Goal: Navigation & Orientation: Understand site structure

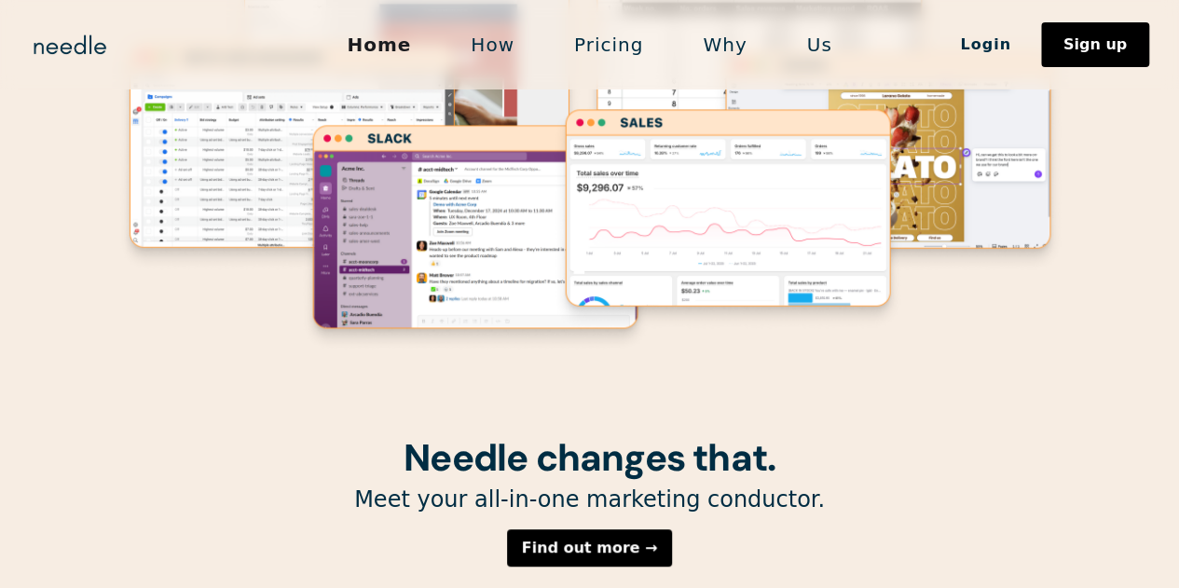
scroll to position [220, 0]
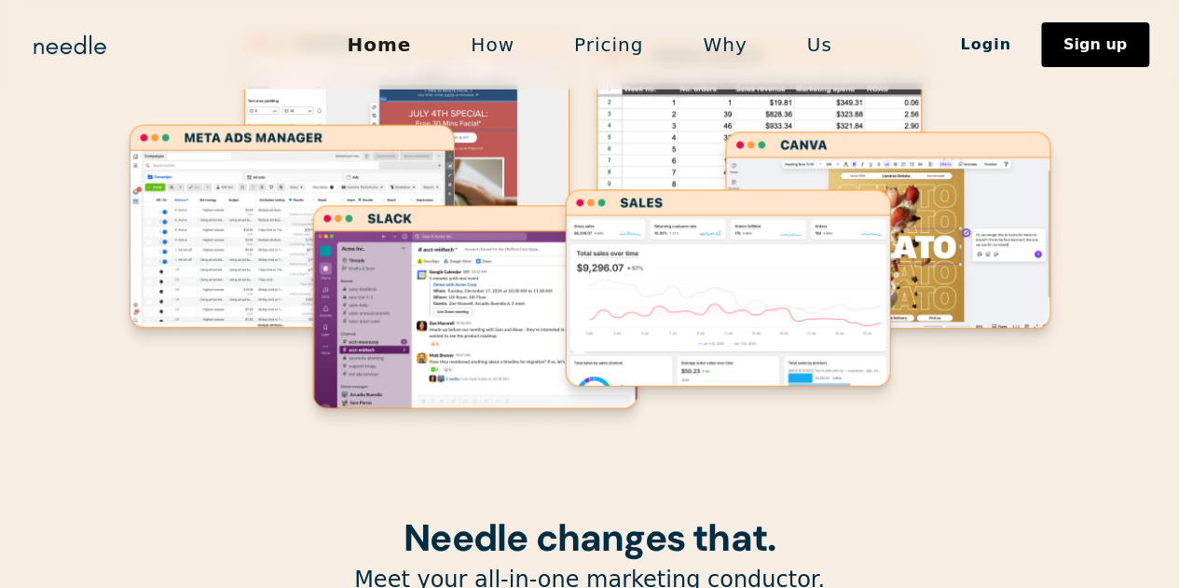
click at [816, 46] on link "Us" at bounding box center [819, 44] width 85 height 39
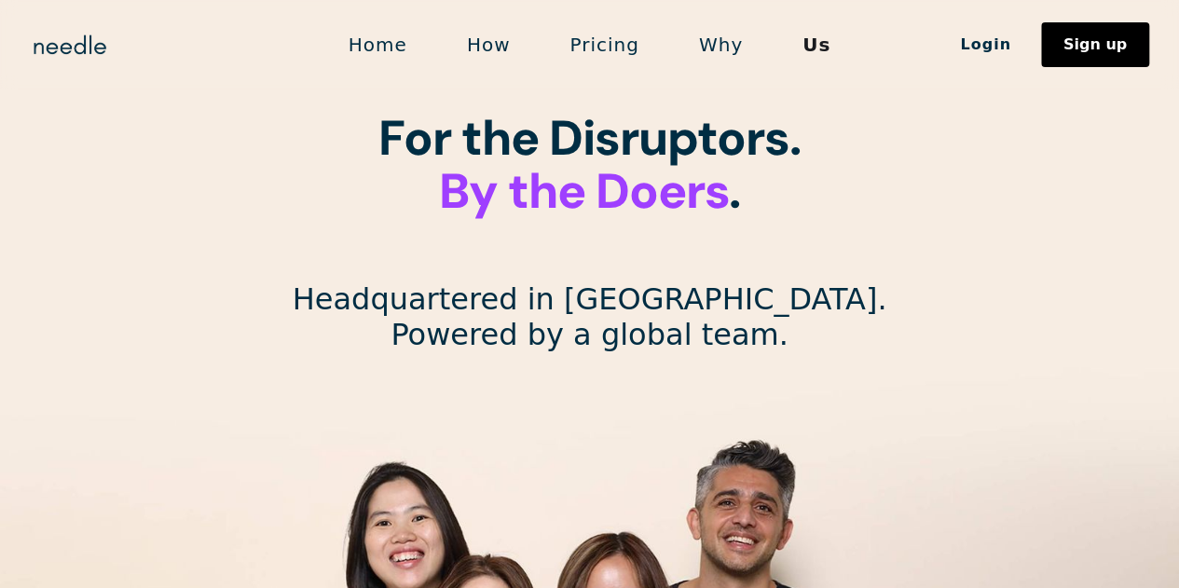
click at [488, 39] on link "How" at bounding box center [488, 44] width 103 height 39
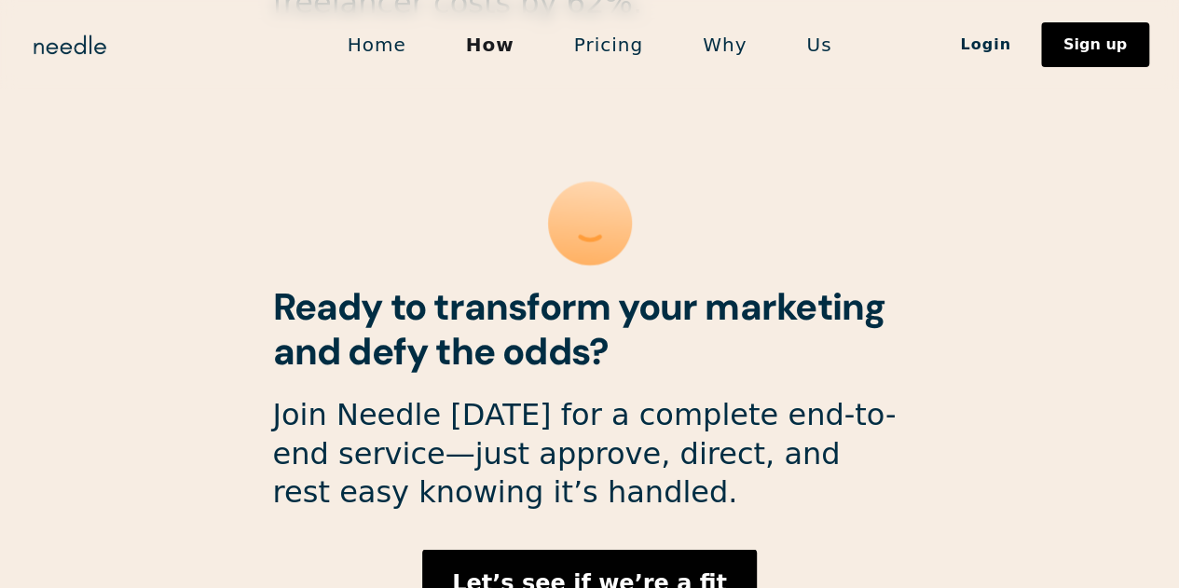
scroll to position [5189, 0]
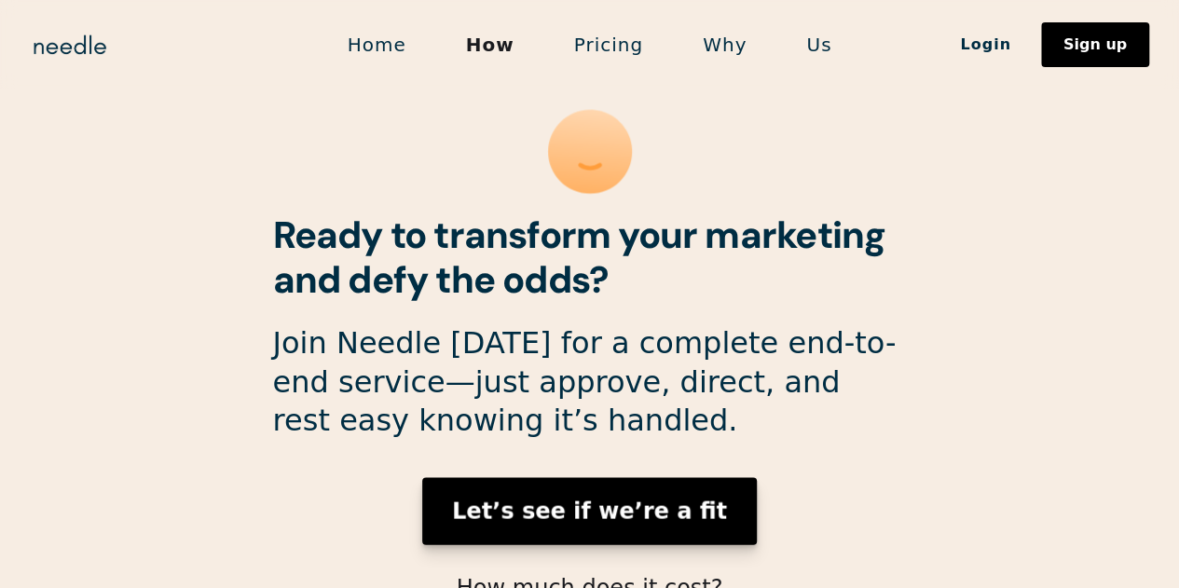
click at [622, 498] on strong "Let’s see if we’re a fit" at bounding box center [589, 511] width 275 height 26
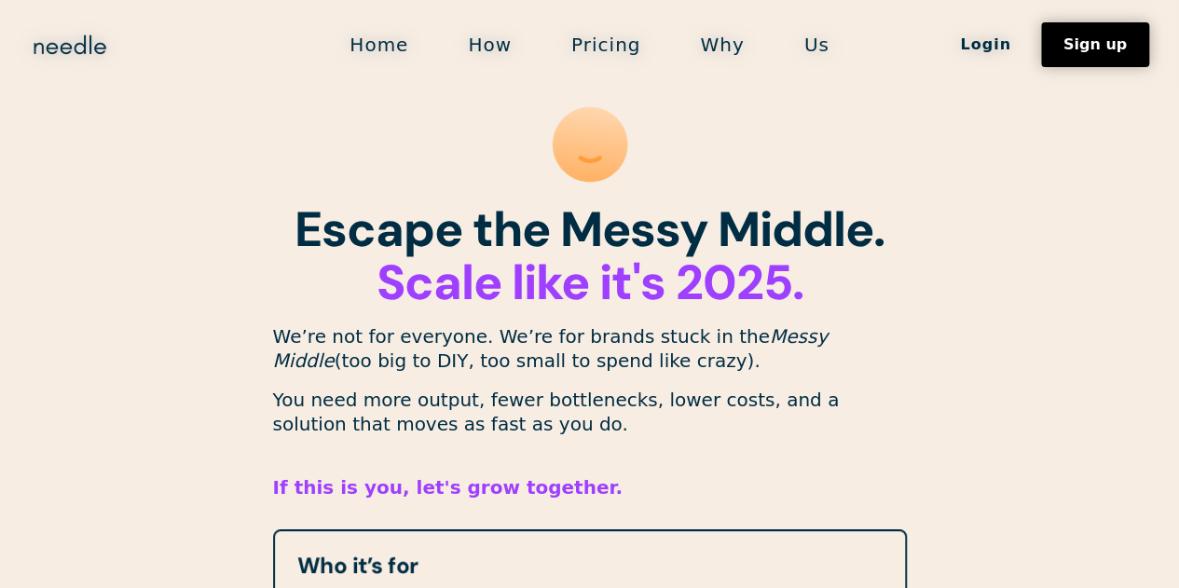
click at [388, 57] on link "Home" at bounding box center [379, 44] width 118 height 39
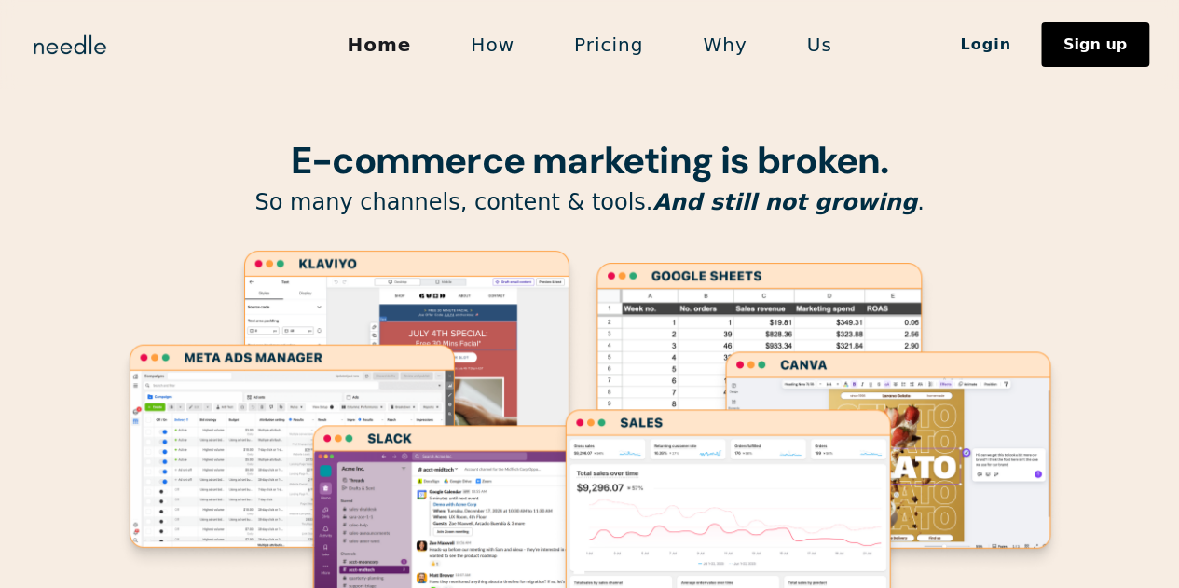
click at [690, 80] on div "Home How Pricing Why Us Login Sign up Login Sign up" at bounding box center [589, 44] width 1179 height 89
